Goal: Task Accomplishment & Management: Manage account settings

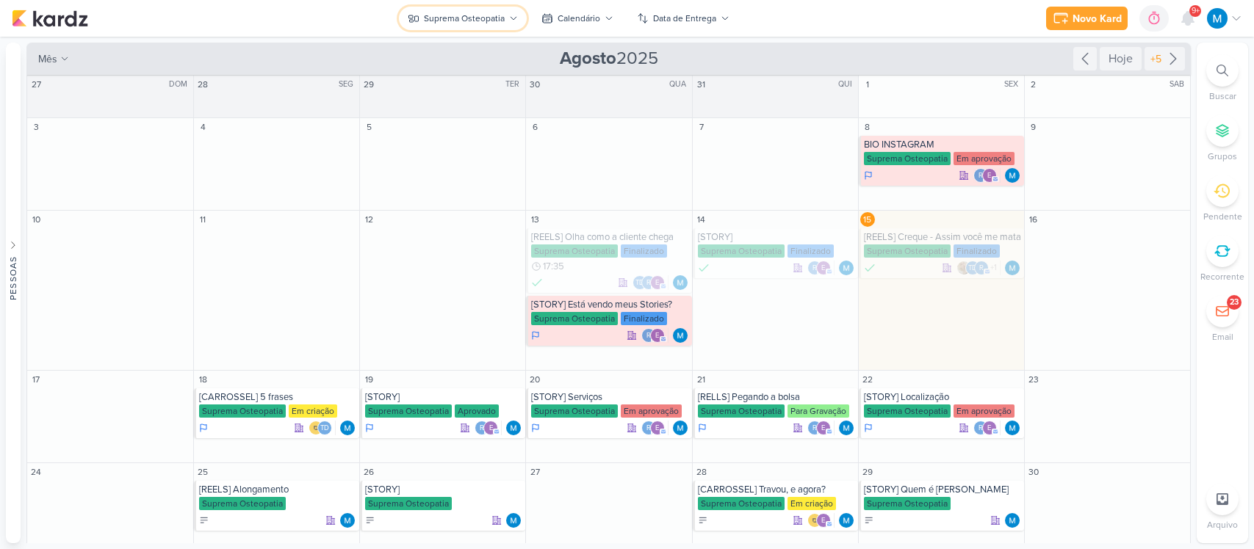
click at [498, 15] on div "Suprema Osteopatia" at bounding box center [464, 18] width 81 height 13
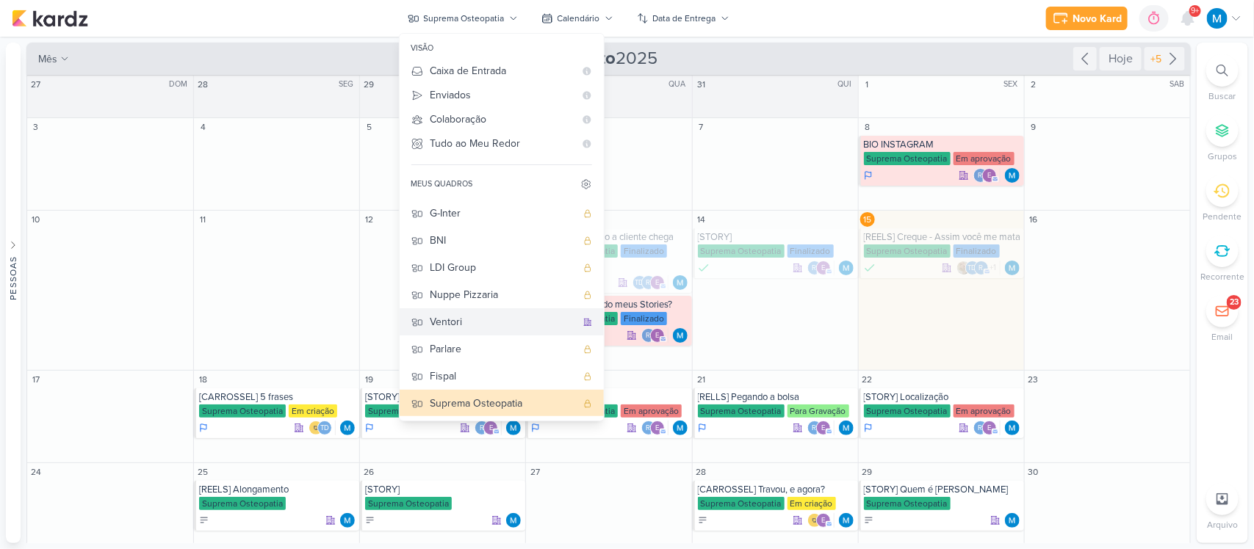
click at [491, 311] on button "Ventori" at bounding box center [502, 321] width 204 height 27
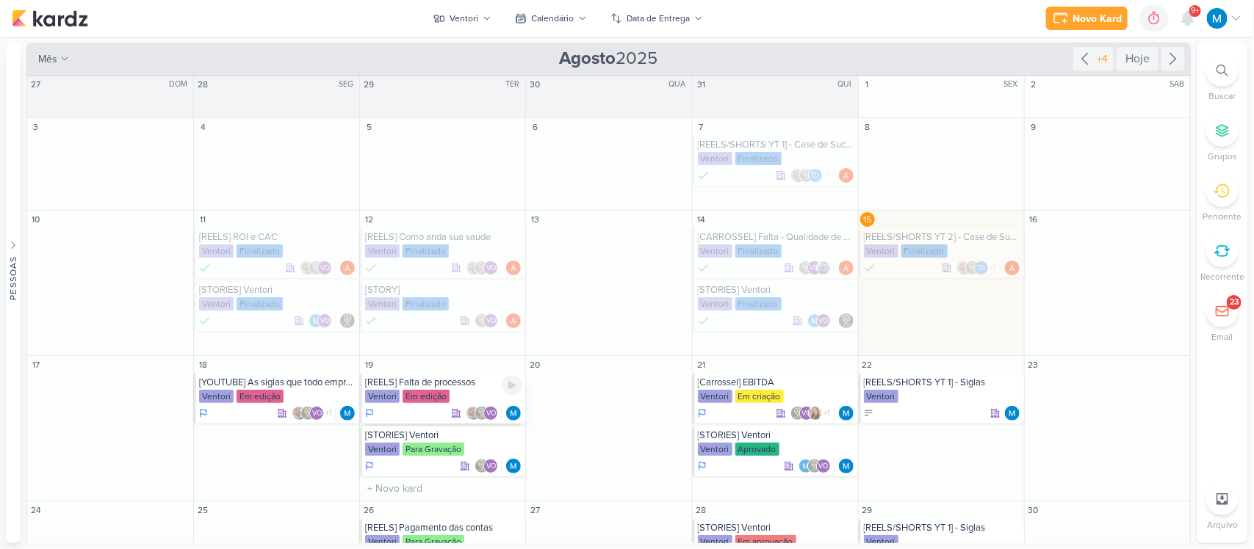
click at [458, 380] on div "[REELS] Falta de processos" at bounding box center [443, 383] width 157 height 12
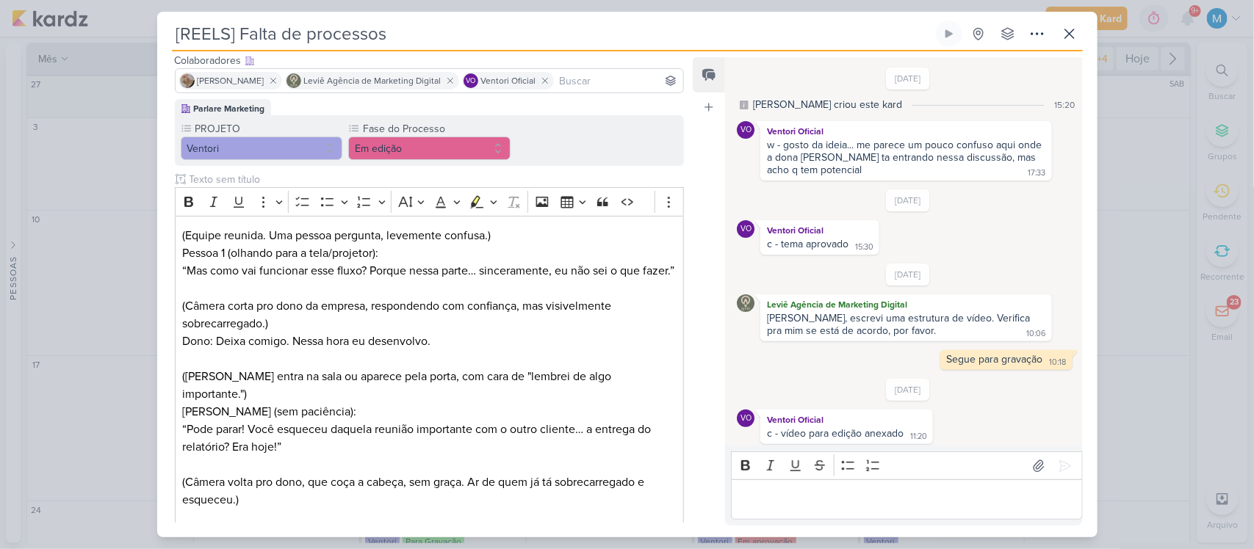
scroll to position [79, 0]
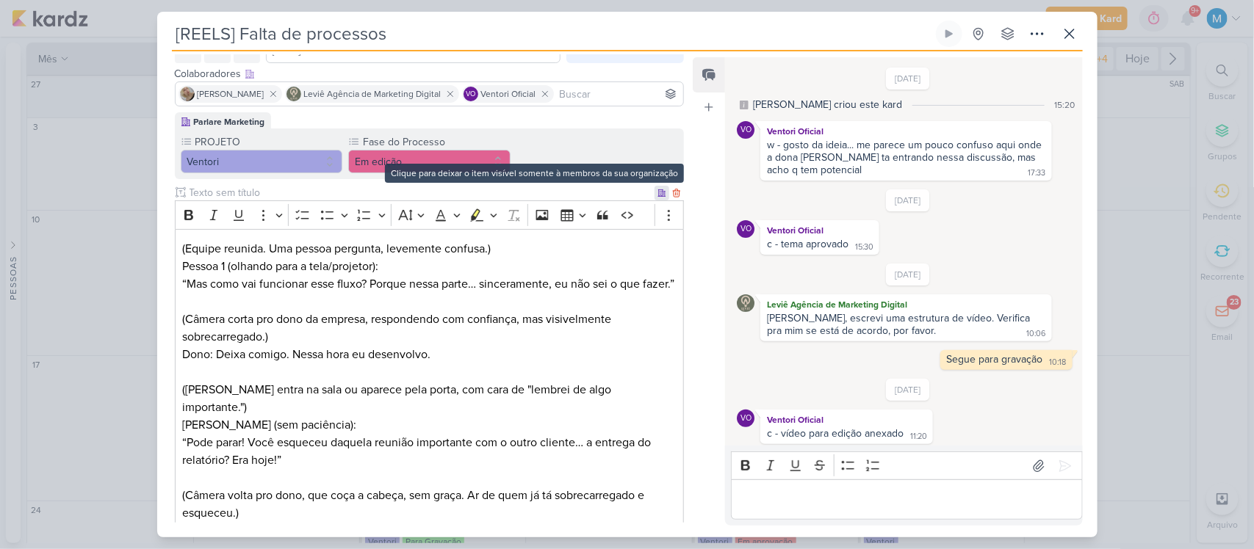
click at [658, 189] on icon at bounding box center [661, 192] width 7 height 7
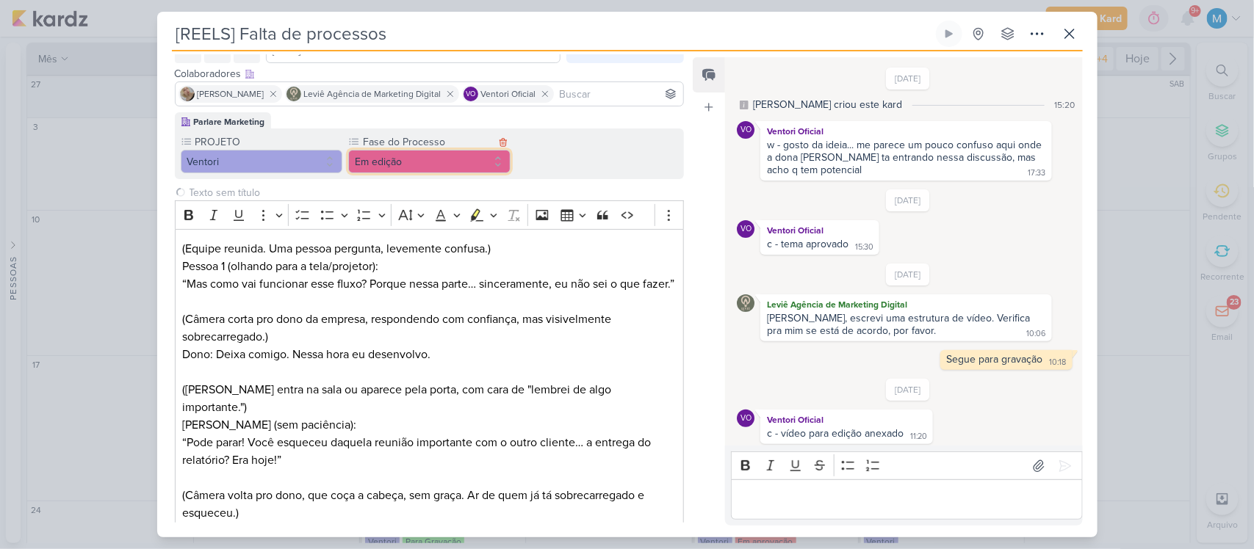
click at [449, 162] on button "Em edição" at bounding box center [429, 162] width 162 height 24
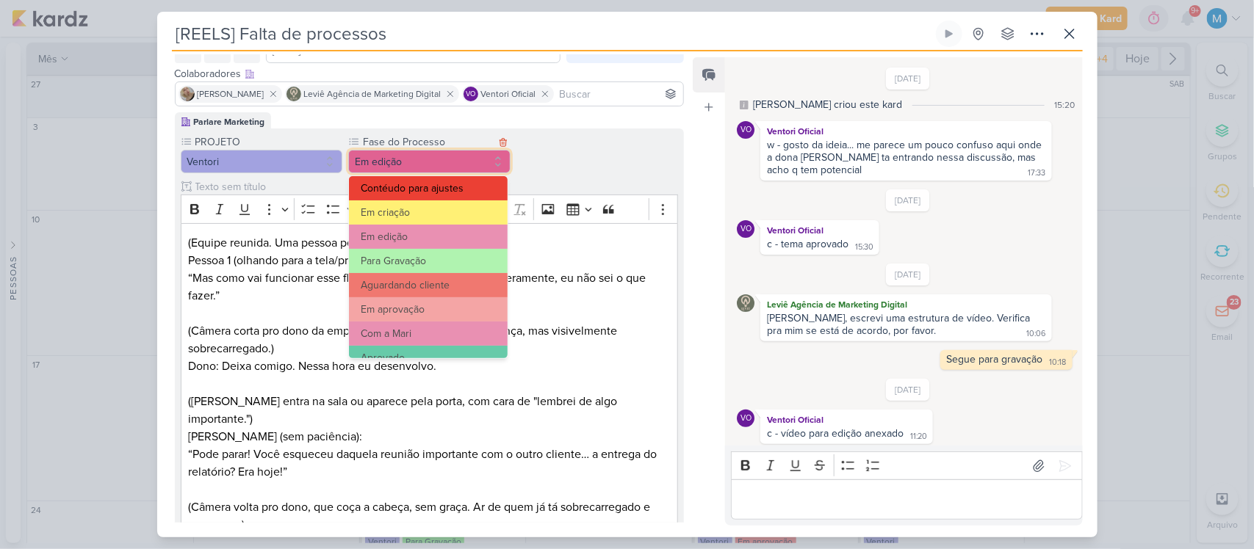
scroll to position [78, 0]
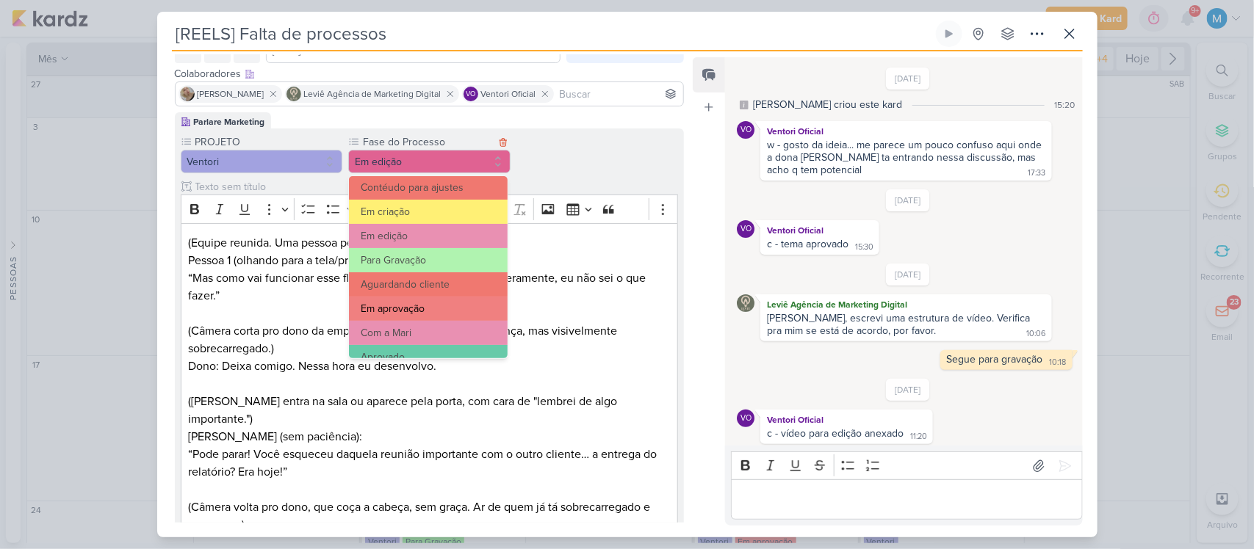
click at [427, 311] on button "Em aprovação" at bounding box center [428, 309] width 159 height 24
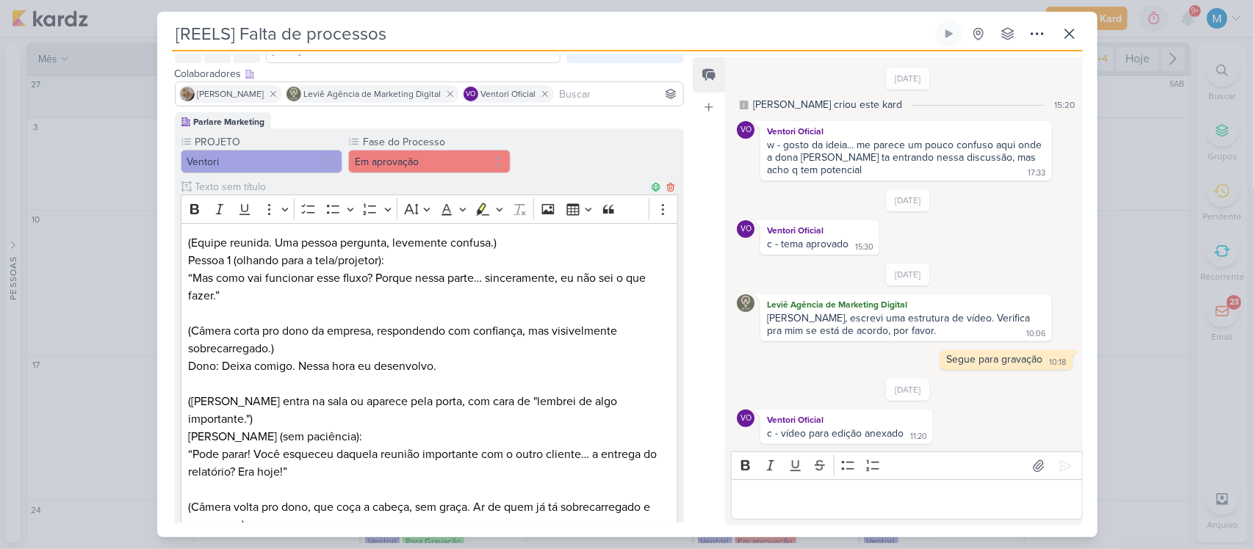
scroll to position [0, 0]
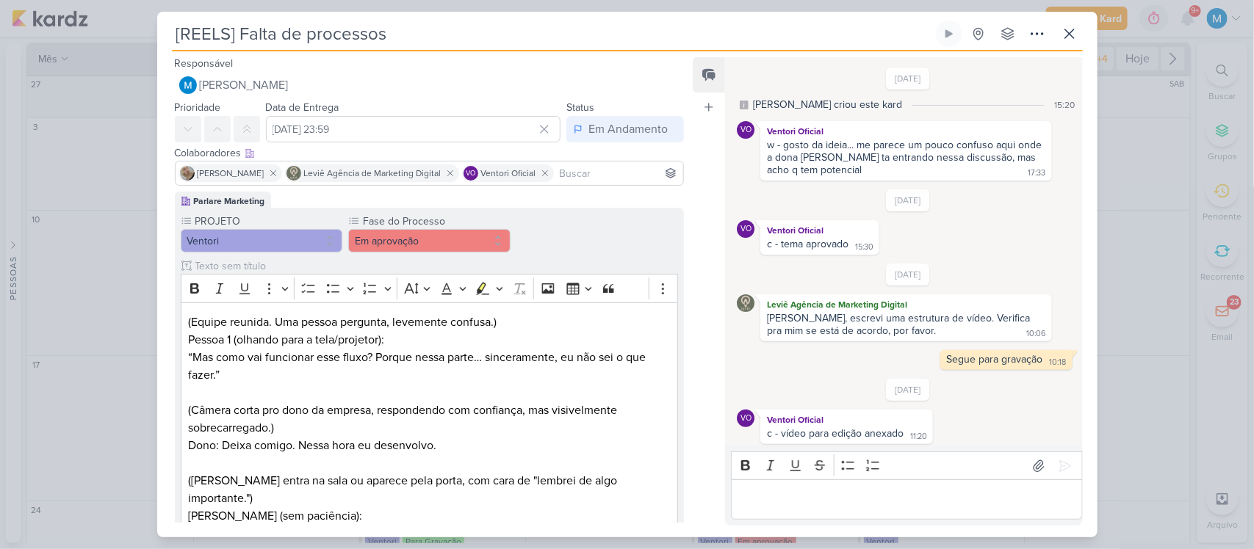
click at [773, 509] on div "Editor editing area: main" at bounding box center [906, 500] width 351 height 40
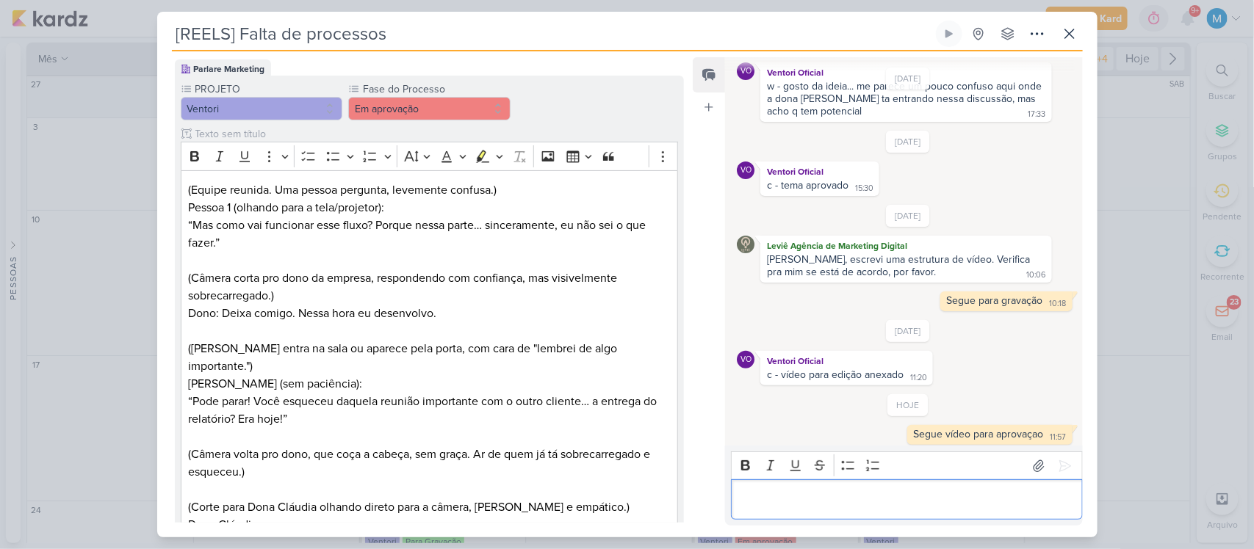
scroll to position [1059, 0]
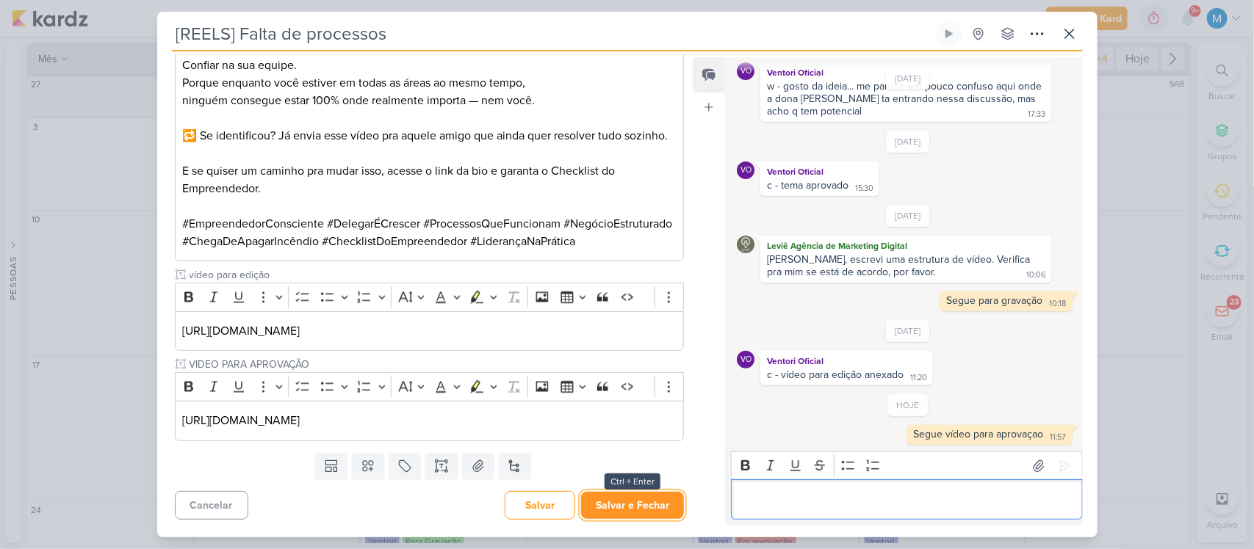
click at [640, 513] on button "Salvar e Fechar" at bounding box center [632, 505] width 103 height 27
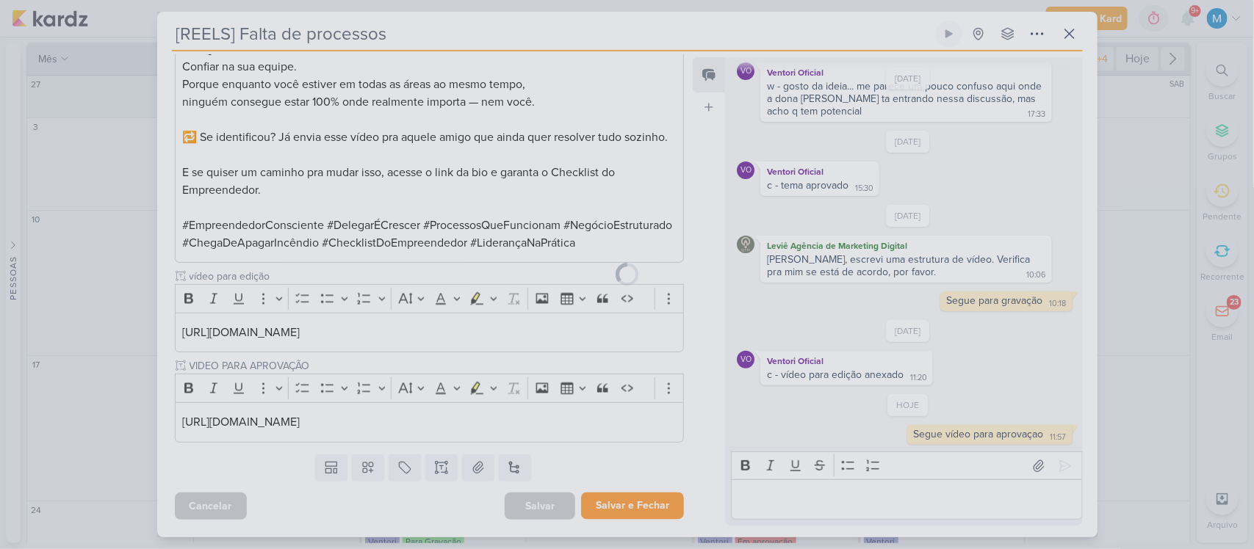
scroll to position [1058, 0]
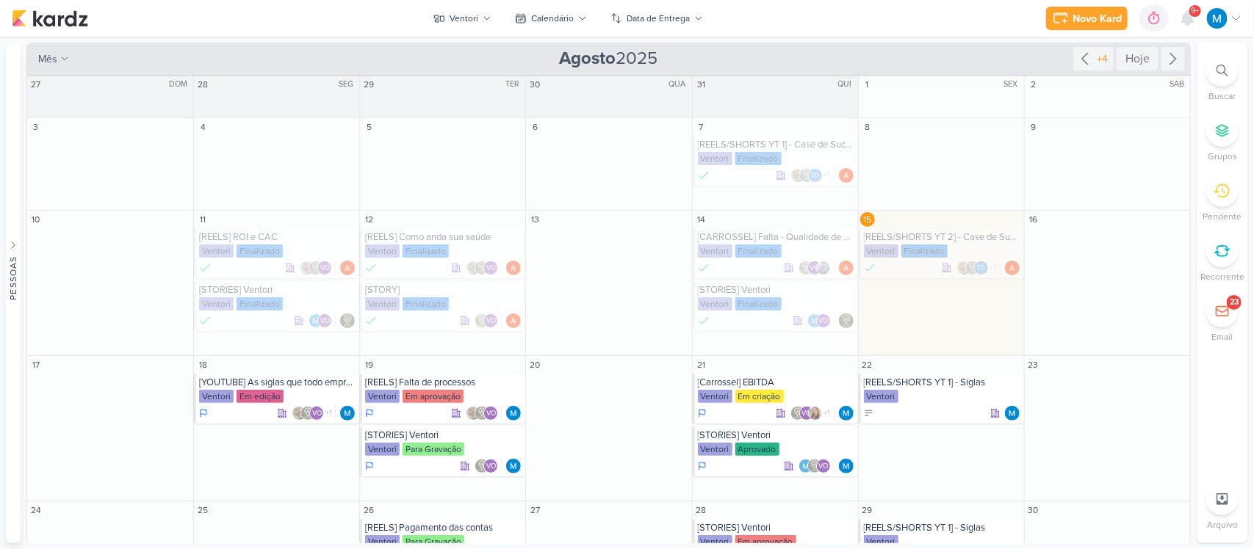
click at [1228, 11] on div at bounding box center [1224, 18] width 35 height 21
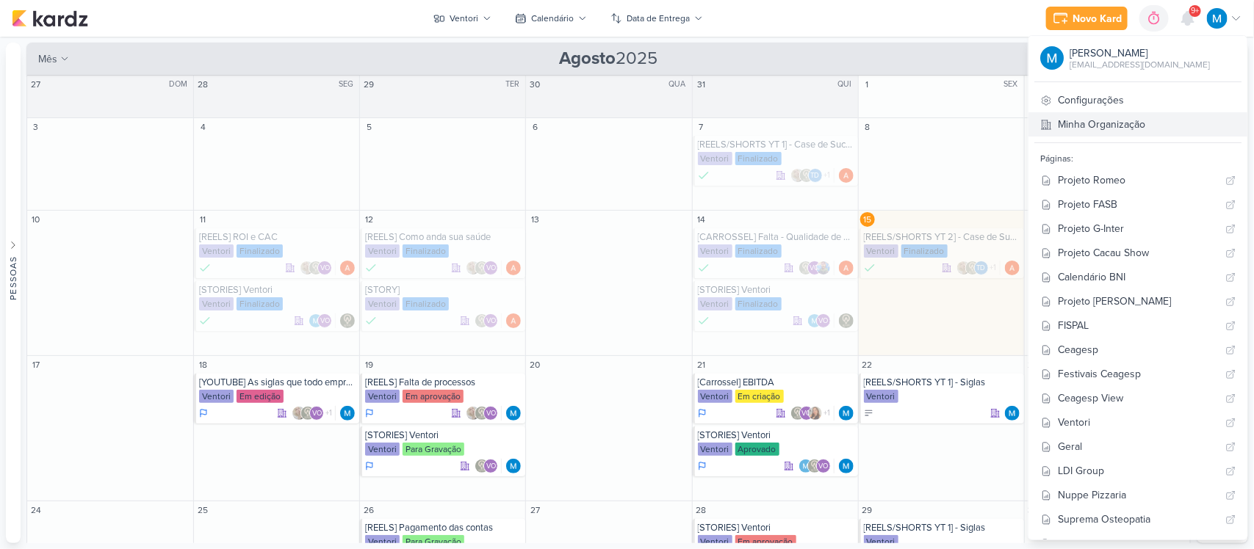
click at [1150, 119] on link "Minha Organização" at bounding box center [1137, 124] width 219 height 24
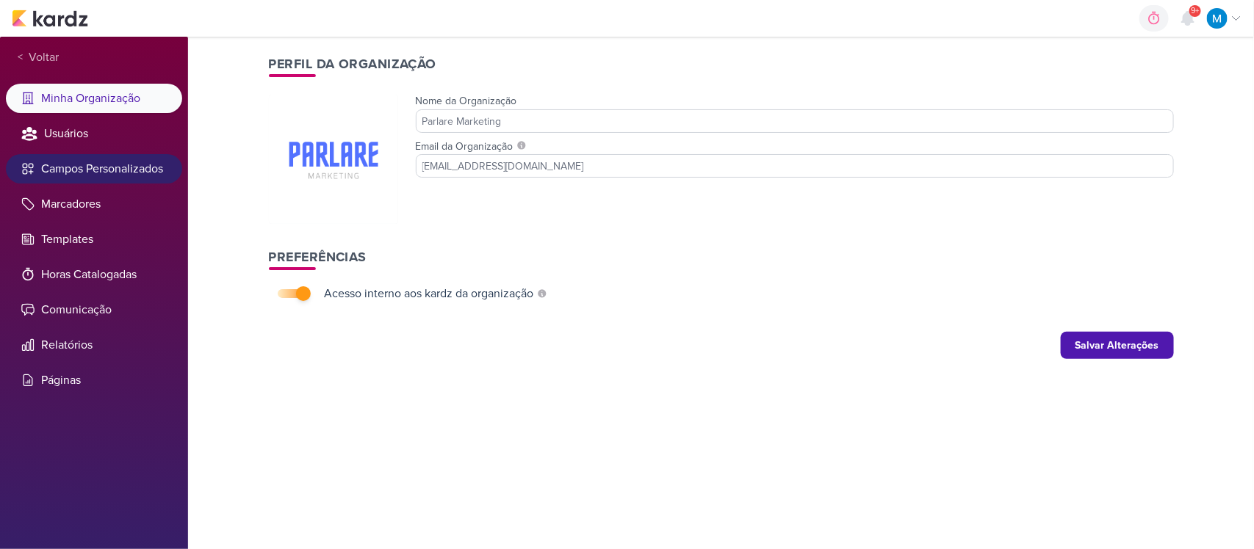
click at [127, 170] on li "Campos Personalizados" at bounding box center [94, 168] width 176 height 29
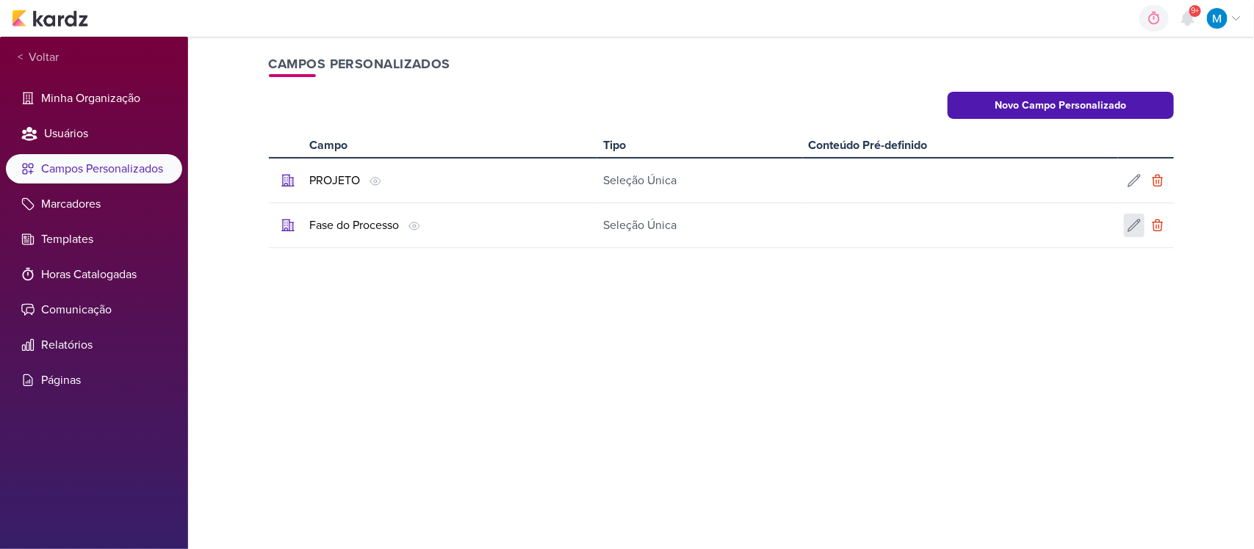
click at [1133, 226] on icon at bounding box center [1133, 226] width 12 height 12
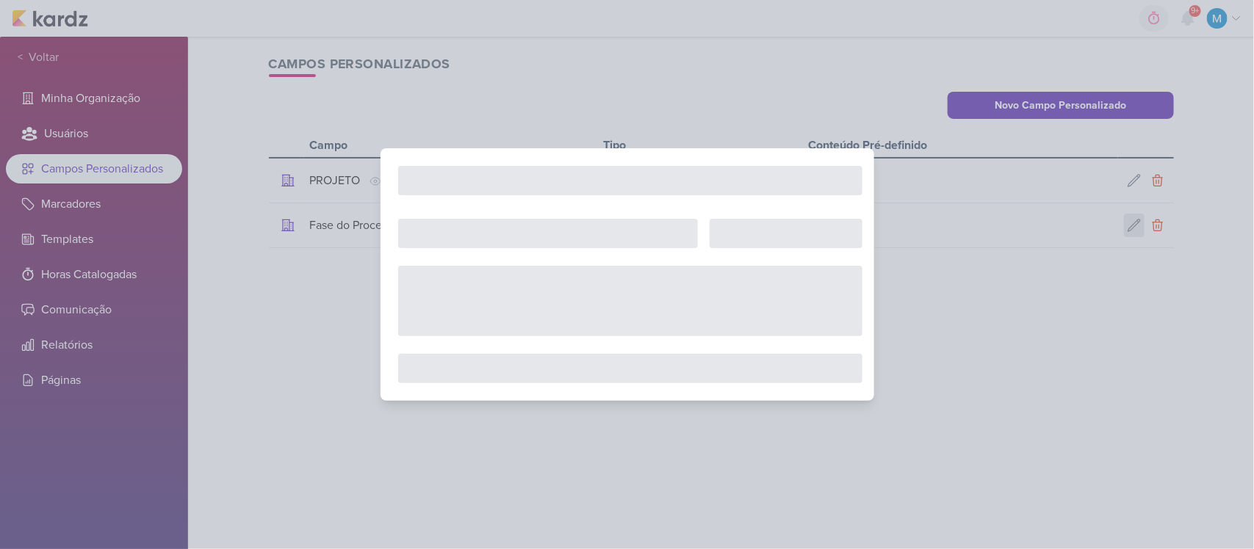
type input "Fase do Processo"
select select "single-select"
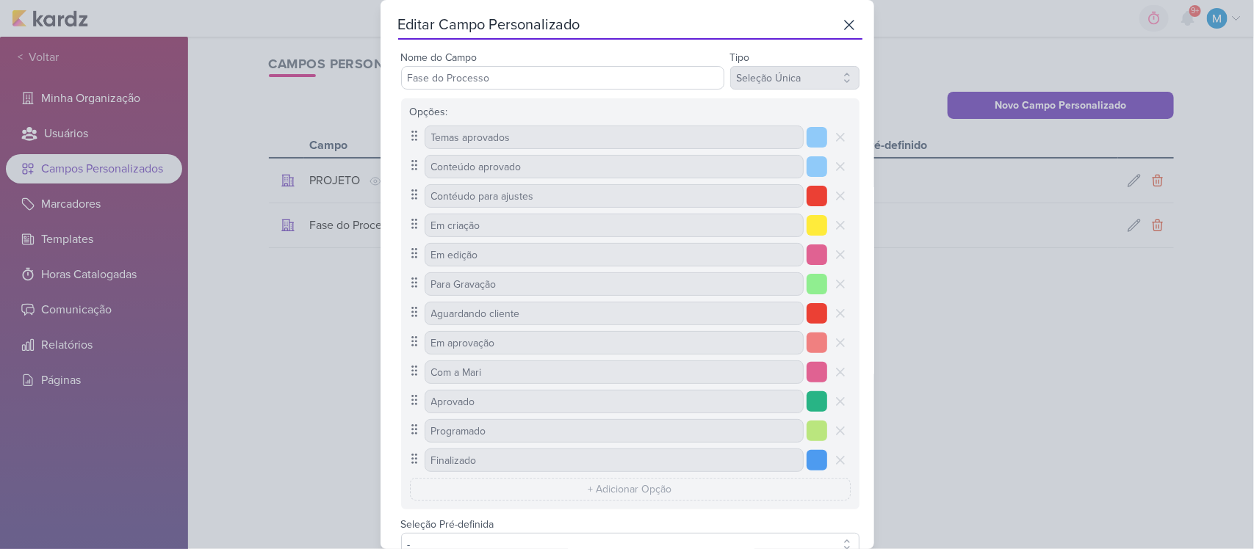
scroll to position [118, 0]
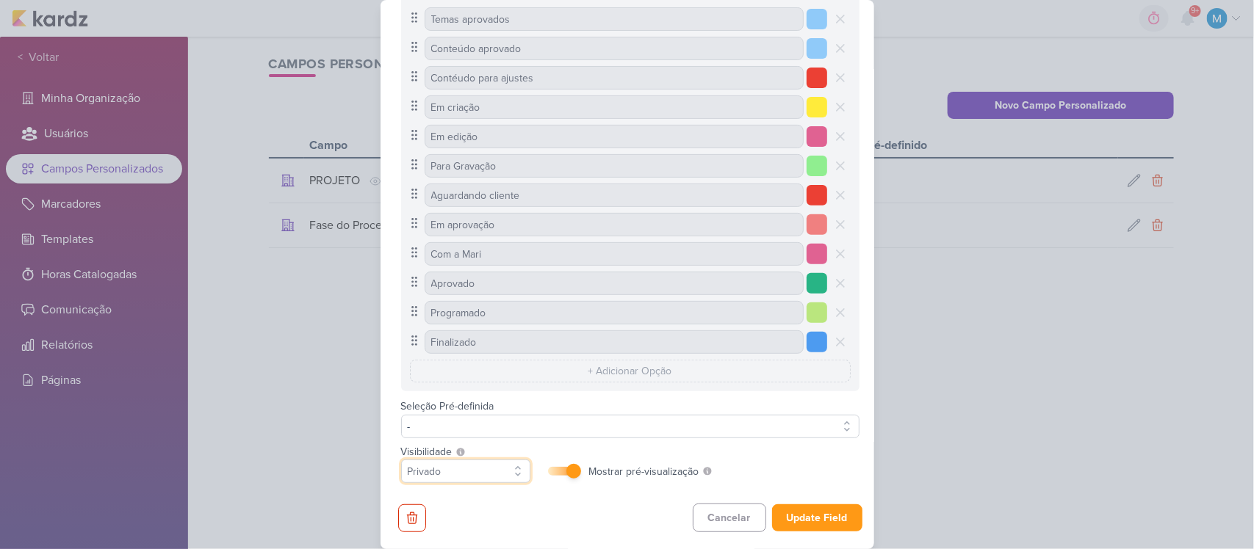
click at [493, 477] on select "Privado Público" at bounding box center [465, 472] width 129 height 24
click at [496, 471] on select "Privado Público" at bounding box center [465, 472] width 129 height 24
click at [494, 533] on div "Editar Campo Personalizado Nome do Campo Fase do Processo Tipo Texto Seleção Ún…" at bounding box center [627, 274] width 494 height 549
click at [479, 469] on select "Privado Público" at bounding box center [465, 472] width 129 height 24
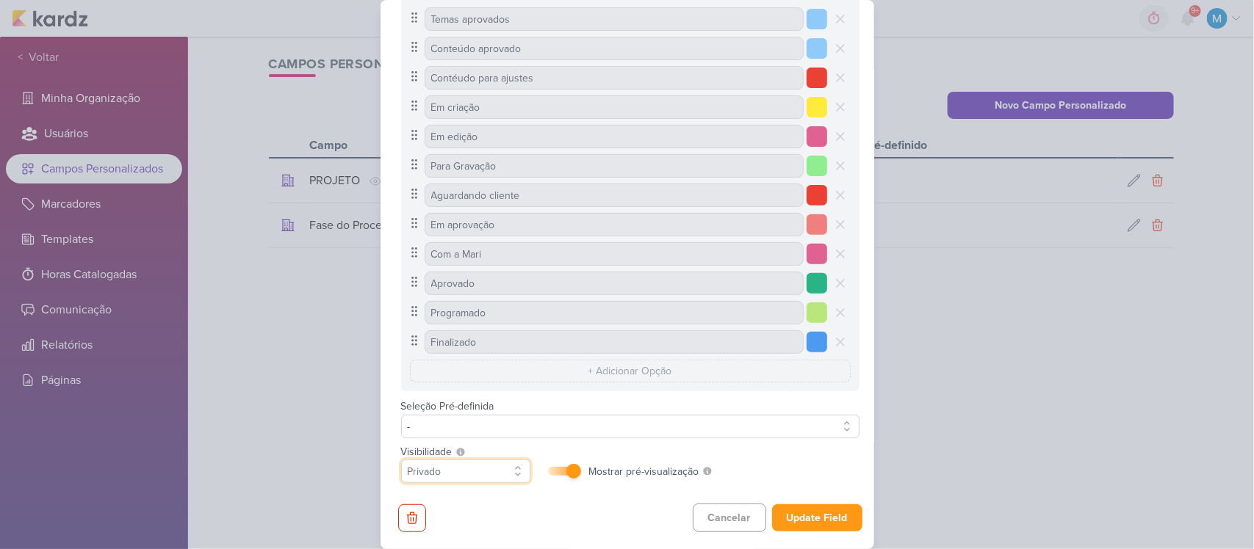
select select "1"
click at [401, 460] on select "Privado Público" at bounding box center [465, 472] width 129 height 24
click at [810, 510] on button "Update Field" at bounding box center [817, 518] width 90 height 27
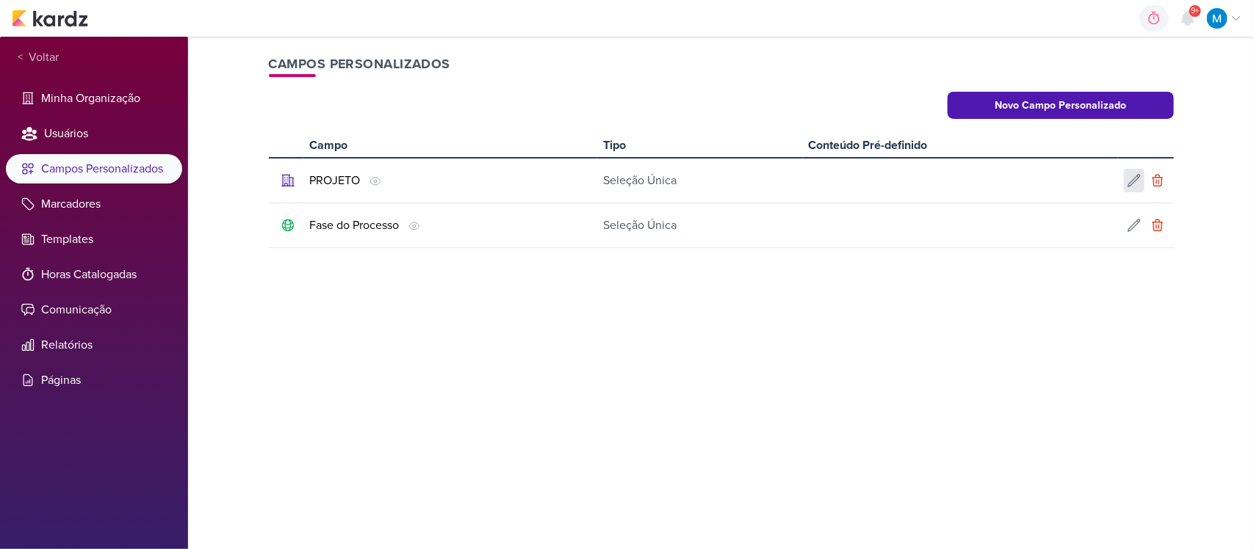
click at [1125, 189] on div at bounding box center [1134, 181] width 21 height 24
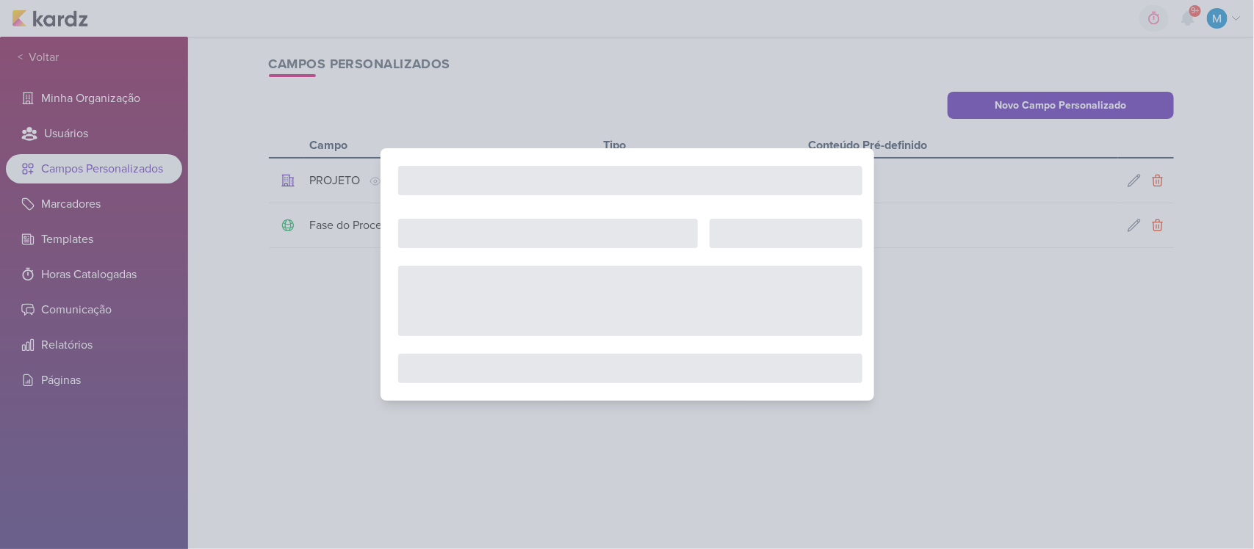
type input "PROJETO"
select select "single-select"
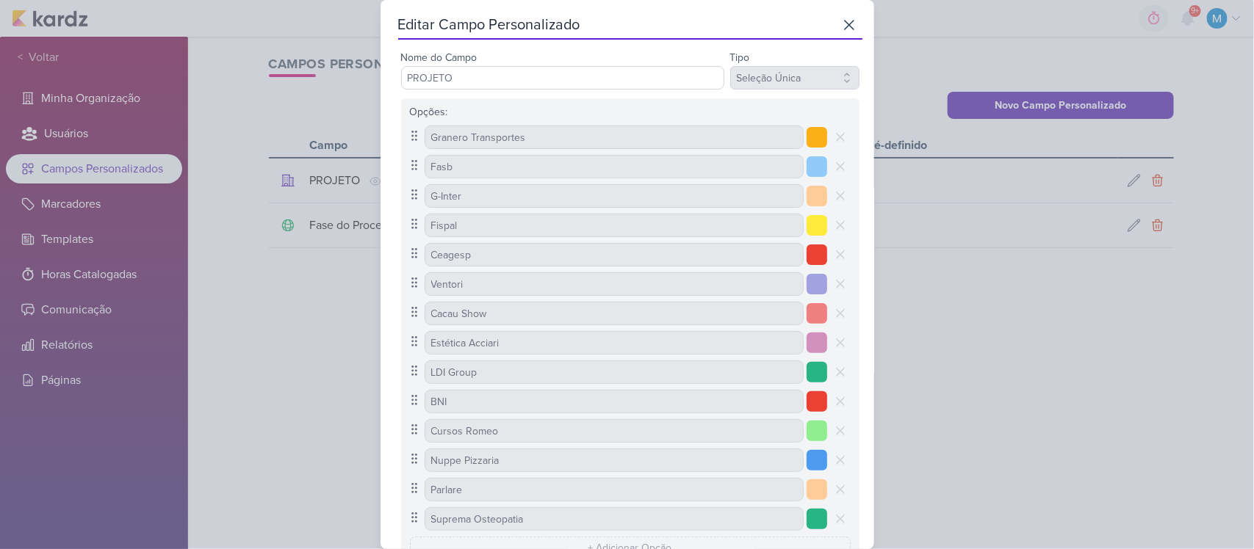
scroll to position [177, 0]
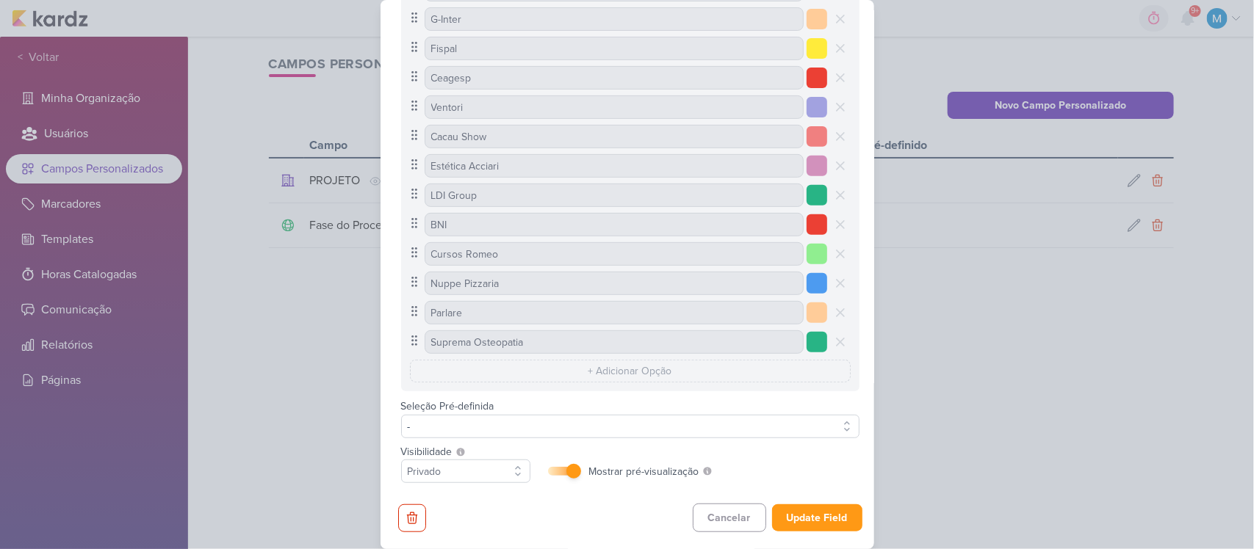
click at [463, 458] on div "Visibilidade Campos públicos serão vistos e podem ser alterados por qualquer pe…" at bounding box center [465, 451] width 129 height 15
click at [477, 469] on select "Privado Público" at bounding box center [465, 472] width 129 height 24
select select "1"
click at [401, 460] on select "Privado Público" at bounding box center [465, 472] width 129 height 24
click at [762, 461] on div "Visibilidade Campos públicos serão vistos e podem ser alterados por qualquer pe…" at bounding box center [630, 466] width 458 height 45
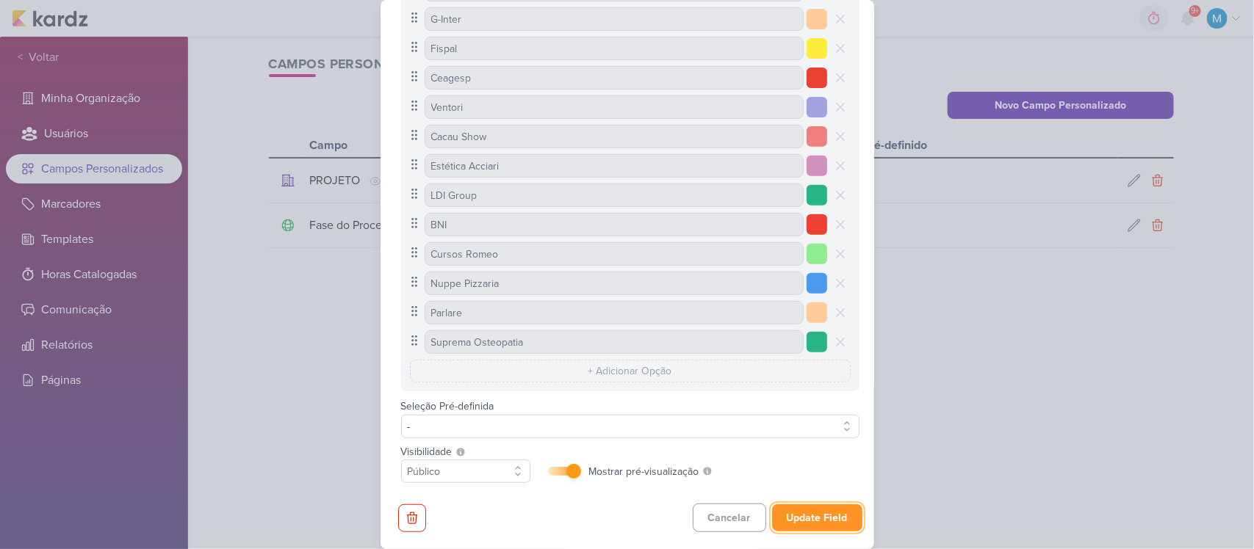
click at [839, 511] on button "Update Field" at bounding box center [817, 518] width 90 height 27
